Goal: Task Accomplishment & Management: Manage account settings

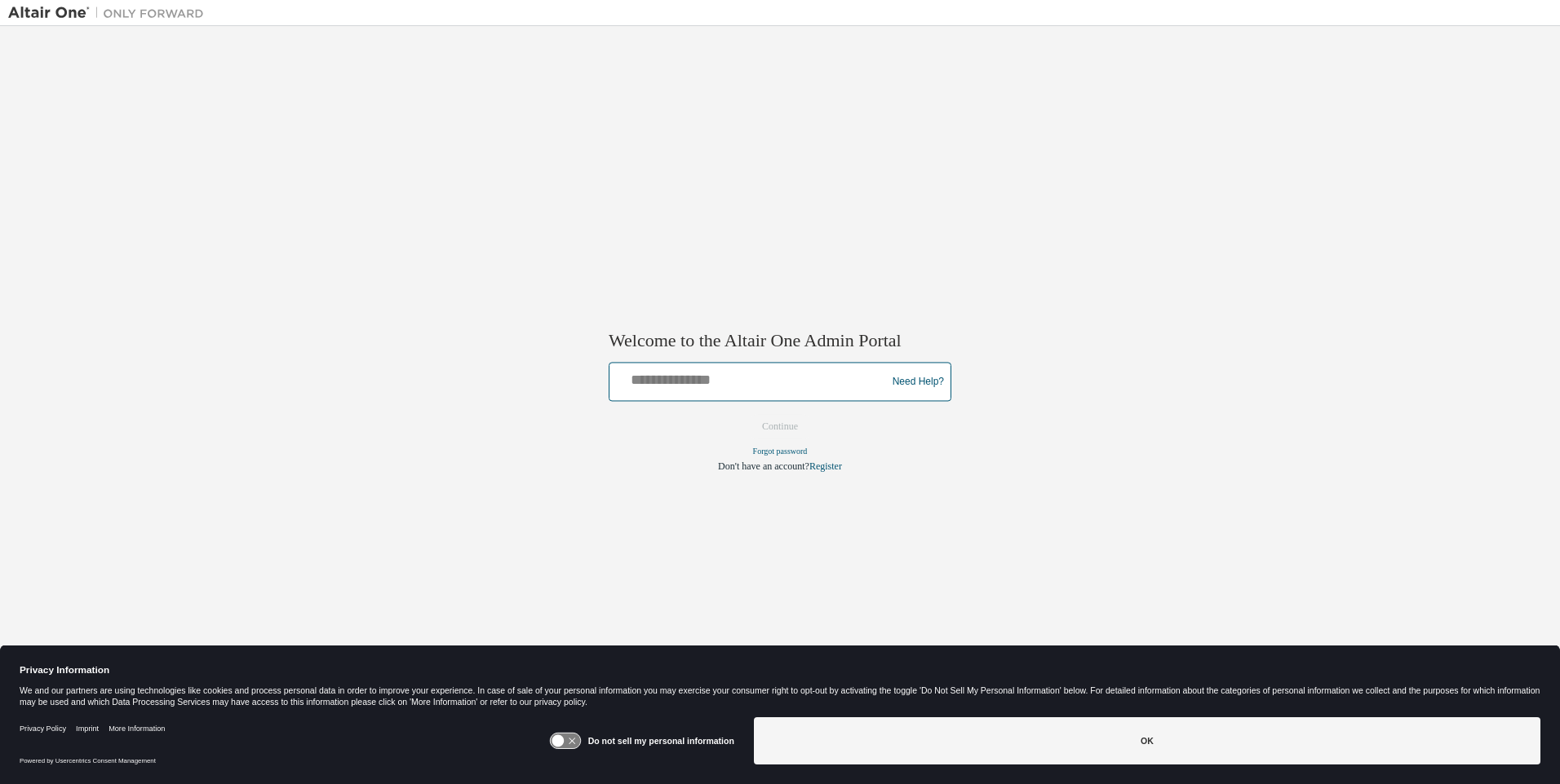
click at [751, 378] on input "text" at bounding box center [751, 378] width 269 height 24
type input "**********"
click at [780, 427] on button "Continue" at bounding box center [779, 428] width 70 height 25
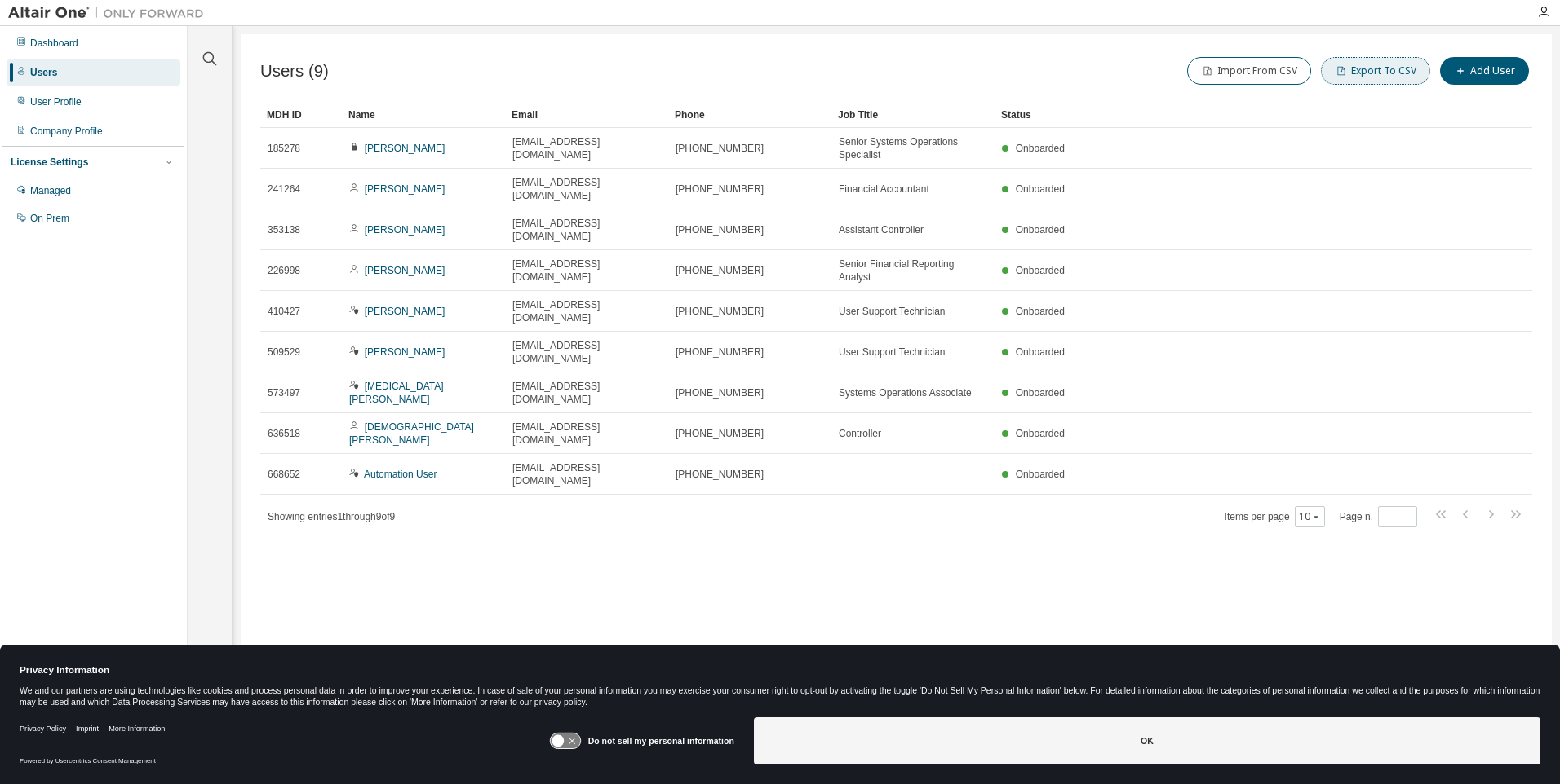
click at [1379, 71] on button "Export To CSV" at bounding box center [1376, 71] width 110 height 27
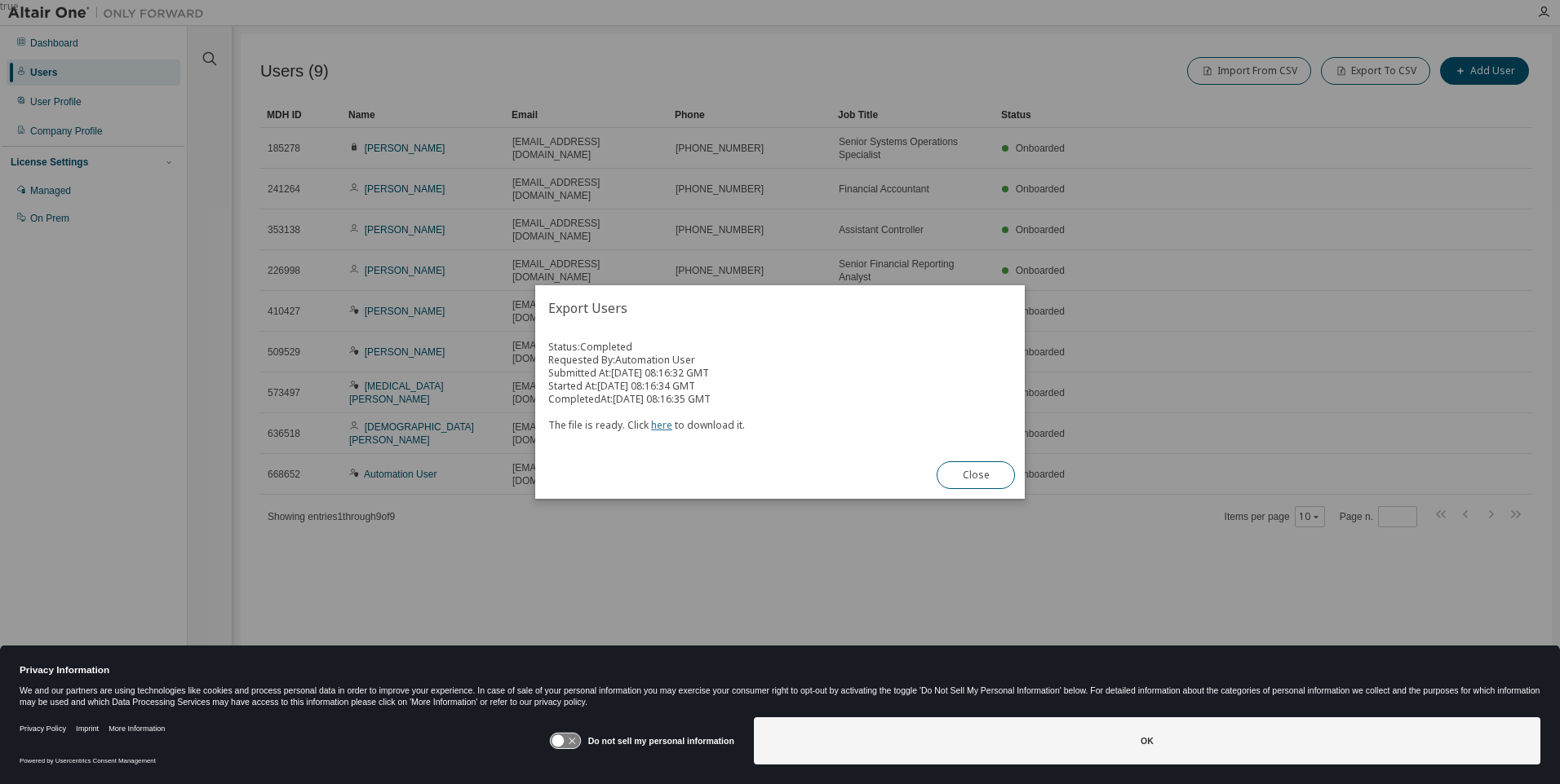
click at [658, 425] on link "here" at bounding box center [661, 425] width 21 height 14
click at [975, 476] on button "Close" at bounding box center [975, 475] width 79 height 27
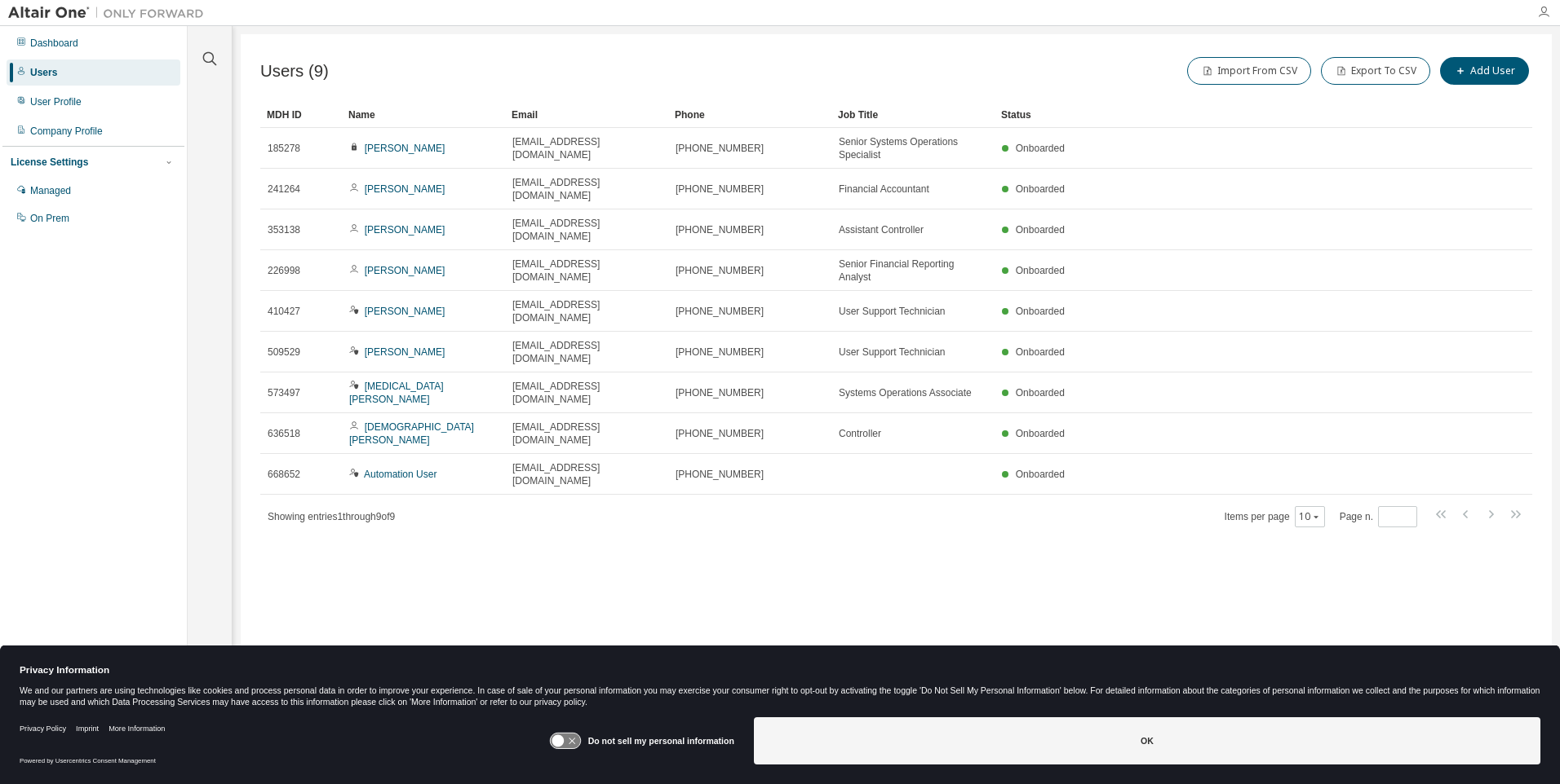
click at [1543, 12] on icon "button" at bounding box center [1543, 11] width 13 height 13
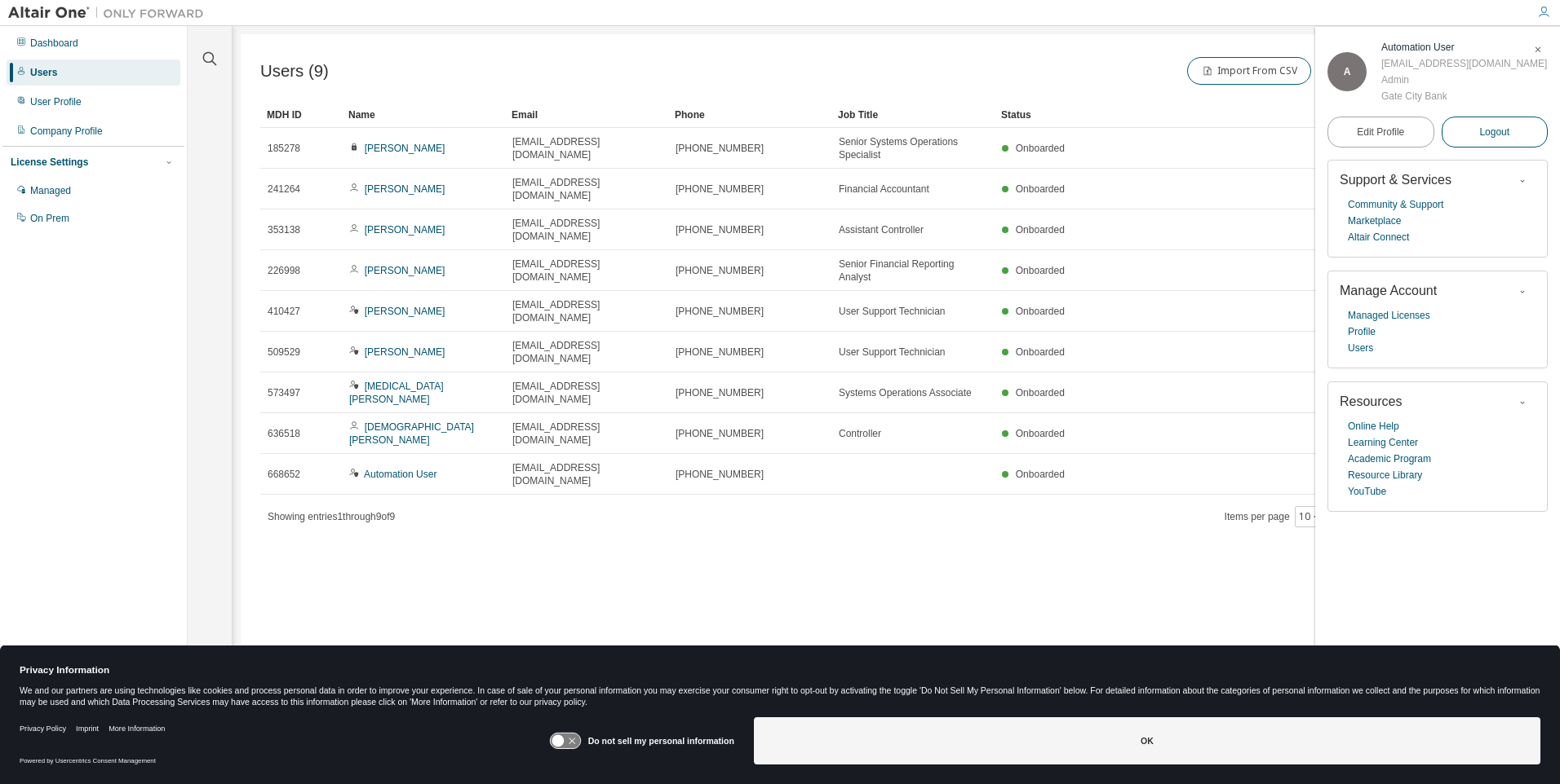
click at [1495, 141] on span "Logout" at bounding box center [1495, 132] width 30 height 16
